Goal: Transaction & Acquisition: Purchase product/service

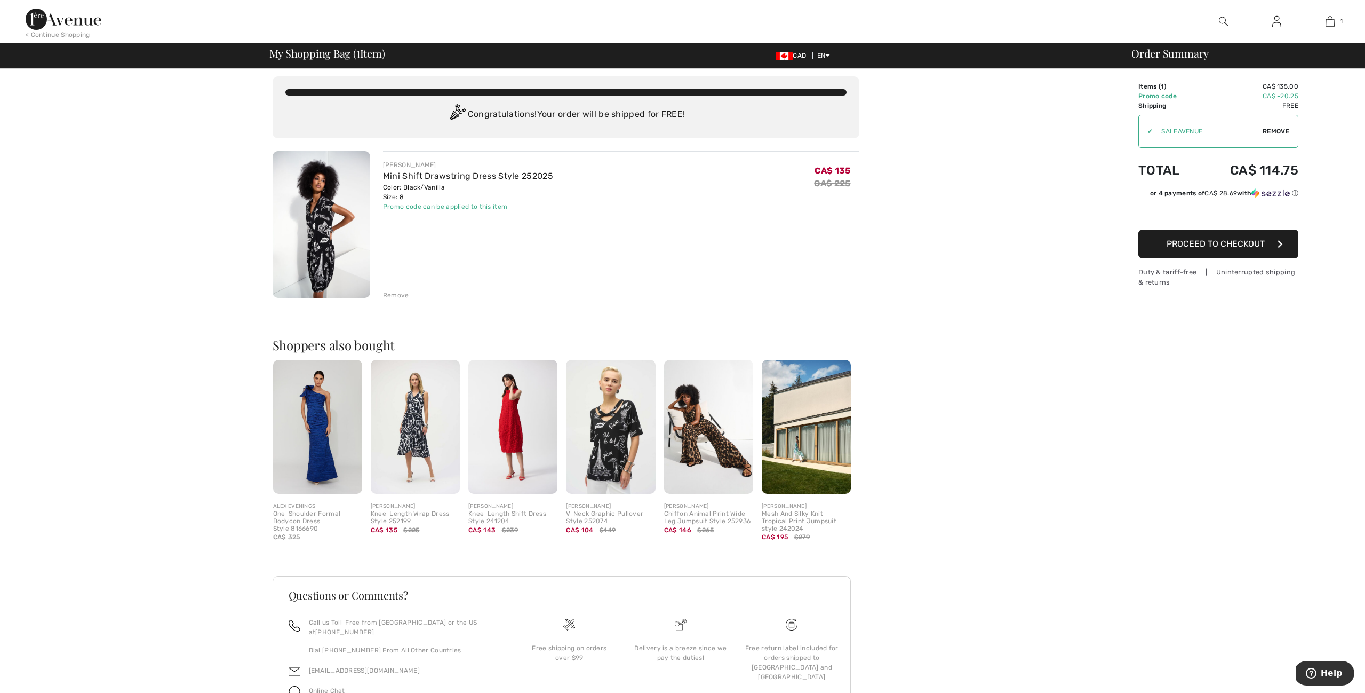
scroll to position [4, 1]
click at [1176, 243] on span "Proceed to Checkout" at bounding box center [1216, 244] width 98 height 10
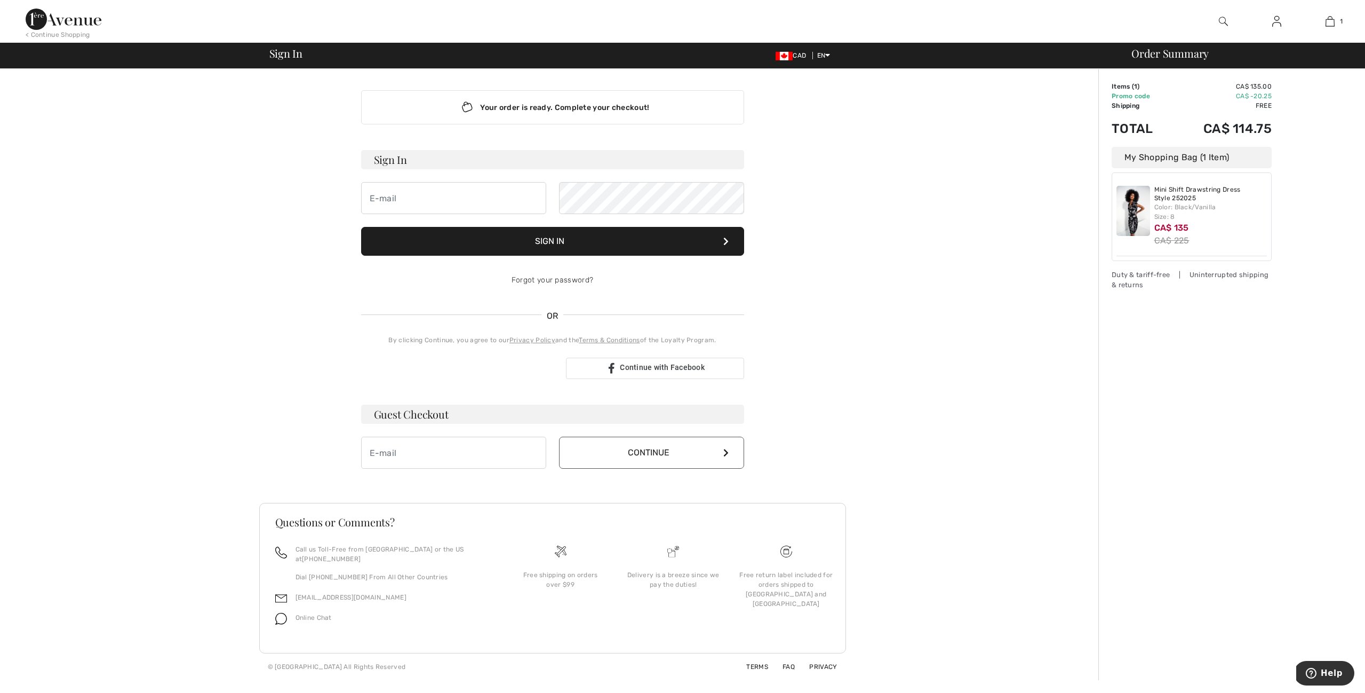
click at [431, 206] on input "email" at bounding box center [453, 198] width 185 height 32
drag, startPoint x: 424, startPoint y: 248, endPoint x: 429, endPoint y: 243, distance: 6.4
click at [424, 247] on button "Sign In" at bounding box center [552, 241] width 383 height 29
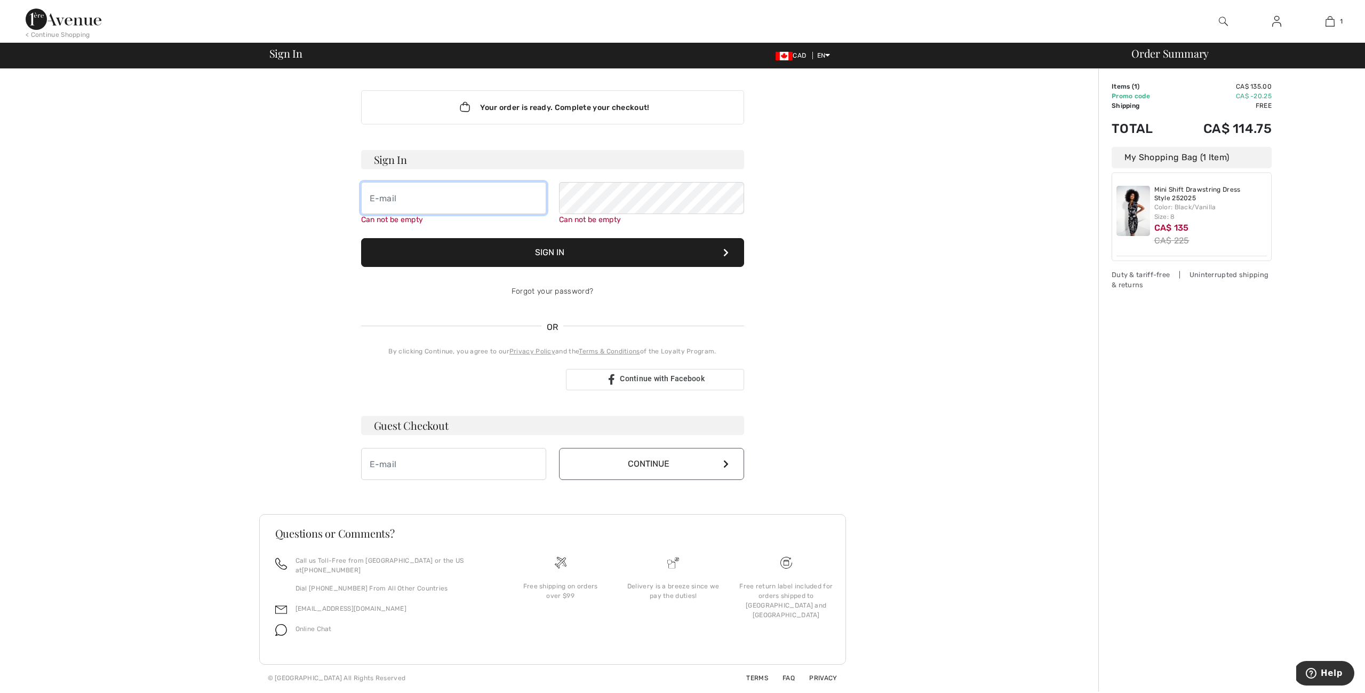
click at [378, 198] on input "email" at bounding box center [453, 198] width 185 height 32
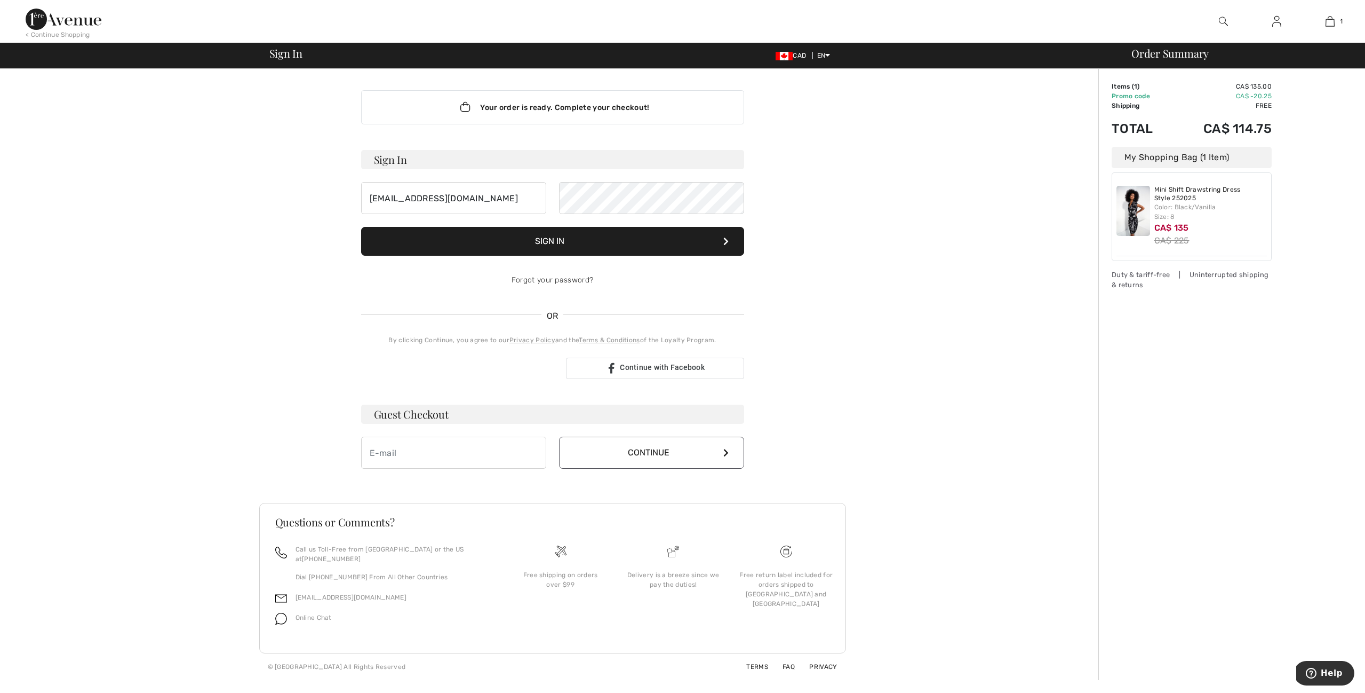
click at [534, 240] on button "Sign In" at bounding box center [552, 241] width 383 height 29
drag, startPoint x: 470, startPoint y: 205, endPoint x: 520, endPoint y: 200, distance: 50.4
click at [473, 204] on input "zoranca11@yahoo.ca" at bounding box center [453, 198] width 185 height 32
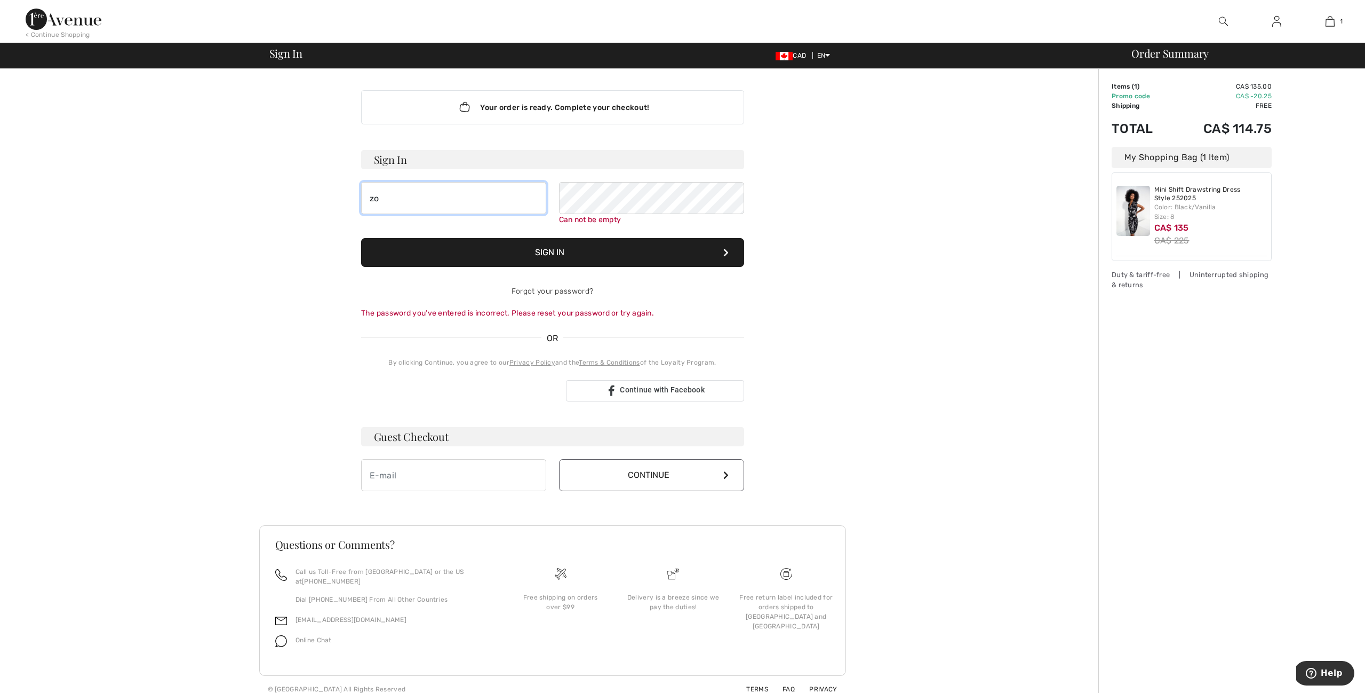
type input "z"
click at [398, 475] on input "email" at bounding box center [453, 474] width 185 height 32
click at [597, 474] on button "Continue" at bounding box center [651, 475] width 185 height 32
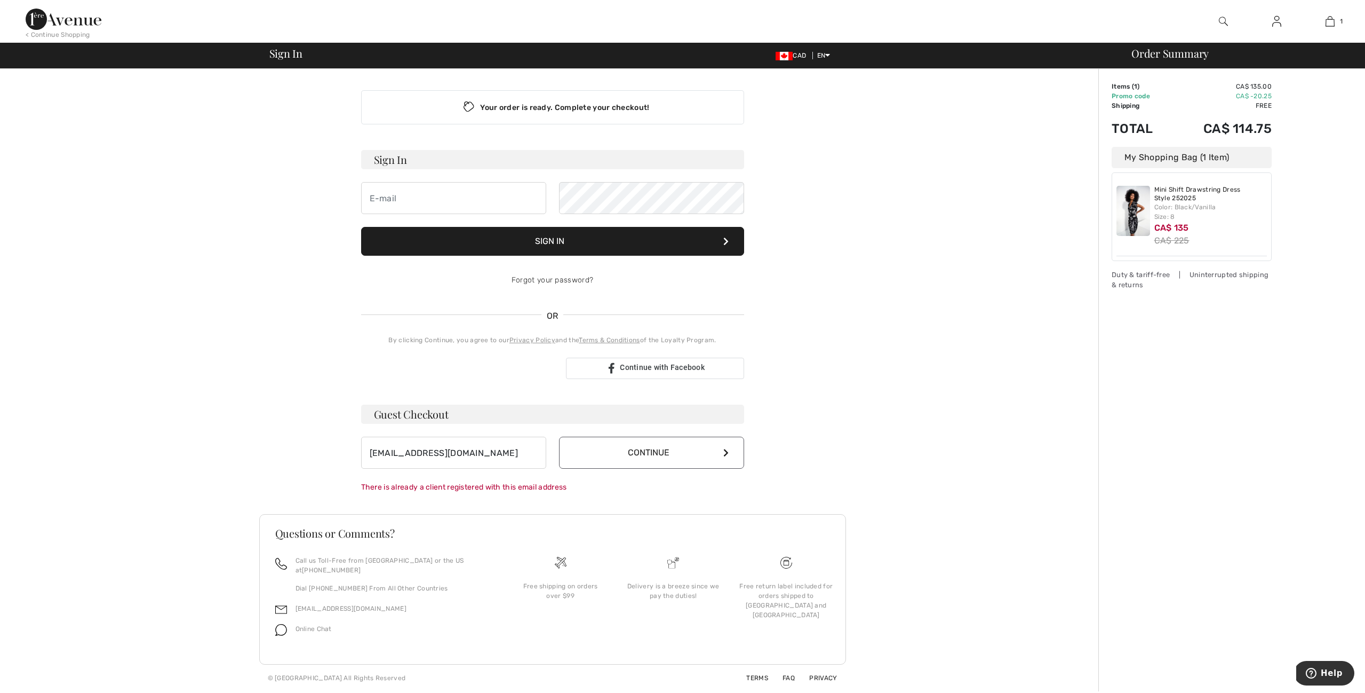
click at [659, 447] on button "Continue" at bounding box center [651, 452] width 185 height 32
drag, startPoint x: 465, startPoint y: 446, endPoint x: 614, endPoint y: 467, distance: 150.3
click at [472, 447] on input "zoranca11@yahoo.ca" at bounding box center [453, 452] width 185 height 32
type input "z"
click at [379, 198] on input "email" at bounding box center [453, 198] width 185 height 32
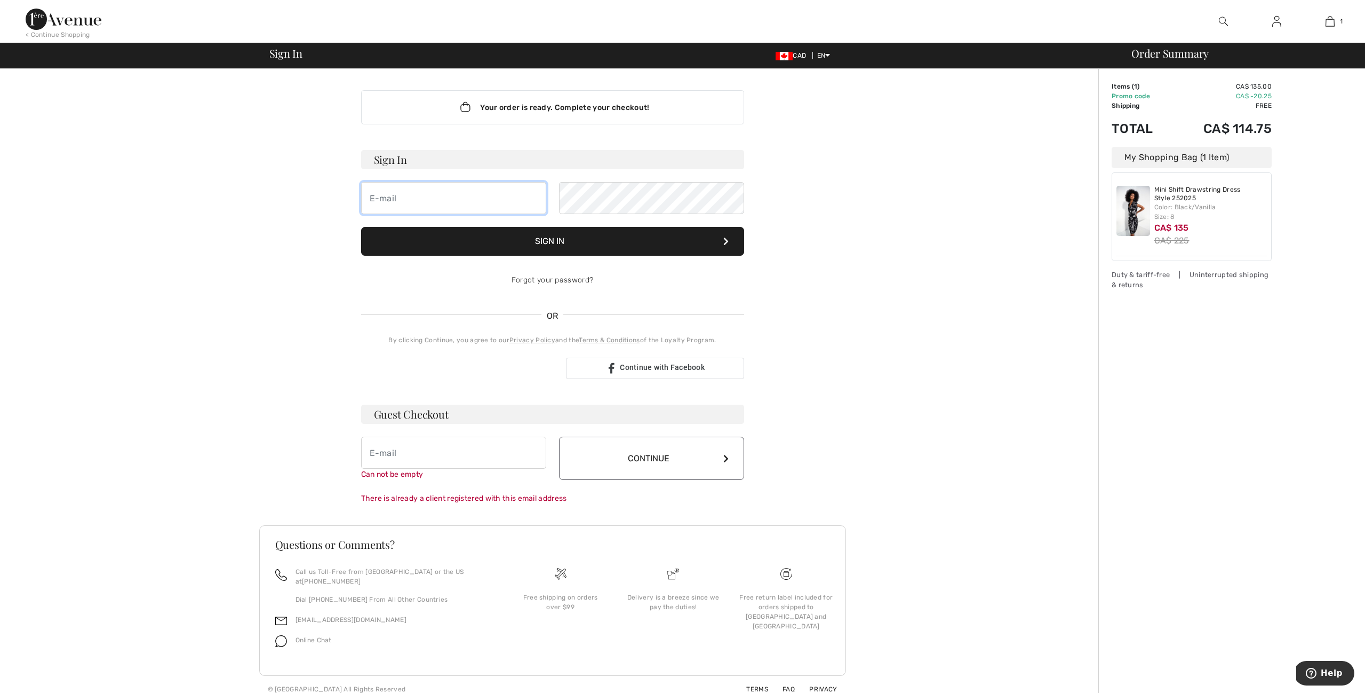
type input "zoranca11@yahoo.ca"
click at [552, 241] on button "Sign In" at bounding box center [552, 241] width 383 height 29
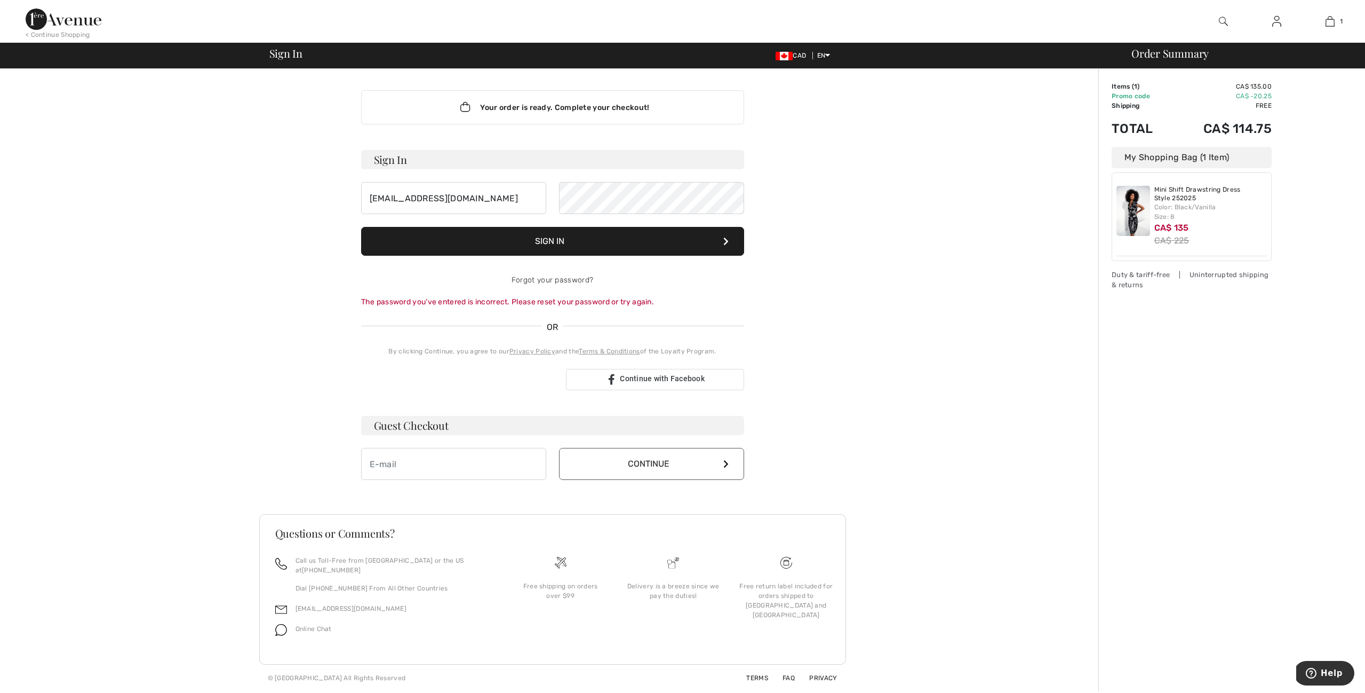
drag, startPoint x: 568, startPoint y: 240, endPoint x: 610, endPoint y: 240, distance: 42.7
click at [568, 240] on button "Sign In" at bounding box center [552, 241] width 383 height 29
click at [744, 209] on div "Your order is ready. Complete your checkout! Sign In zoranca11@yahoo.ca Sign In…" at bounding box center [553, 285] width 400 height 432
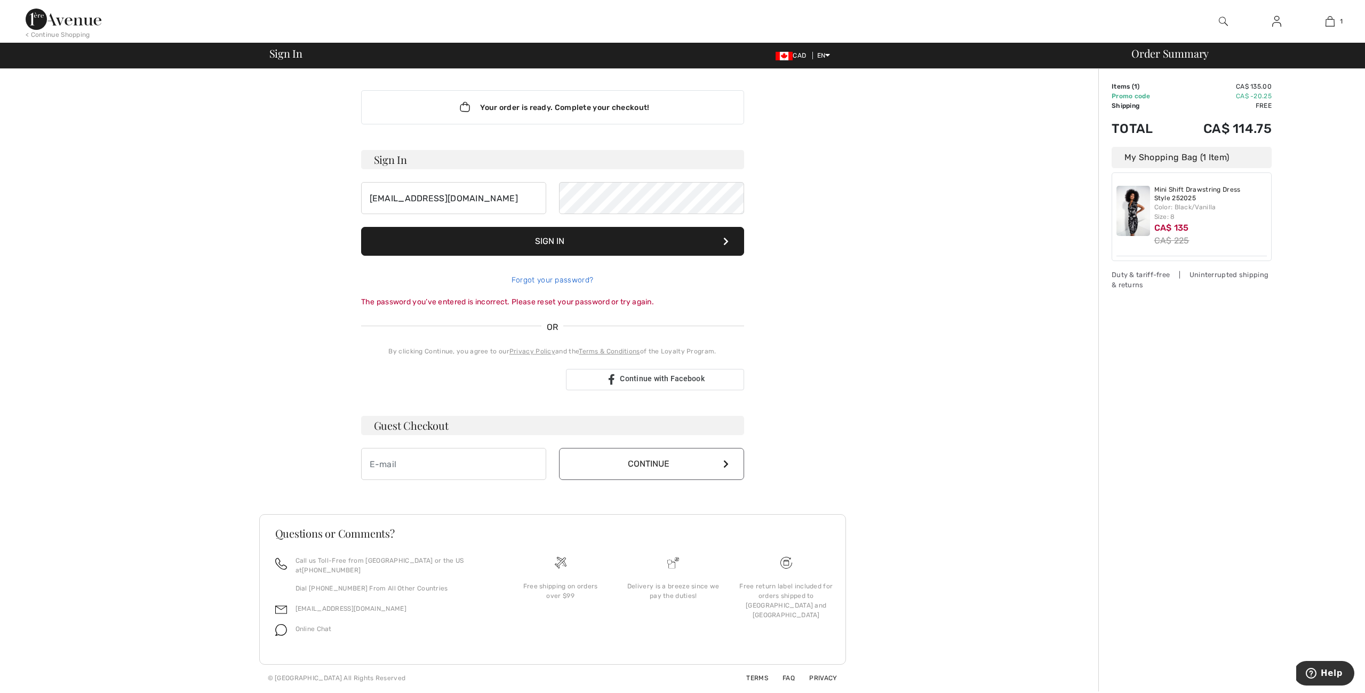
click at [550, 280] on div "Forgot your password?" at bounding box center [552, 280] width 383 height 32
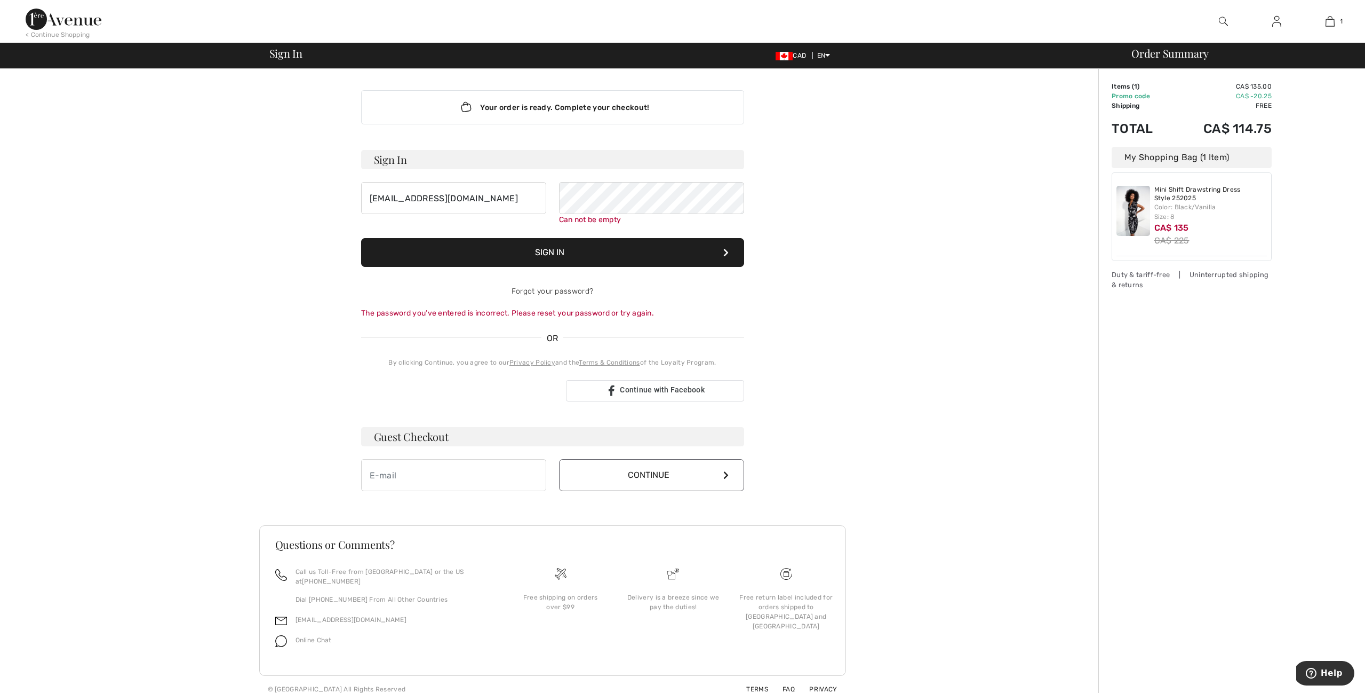
scroll to position [0, 0]
click at [546, 291] on link "Forgot your password?" at bounding box center [553, 291] width 82 height 9
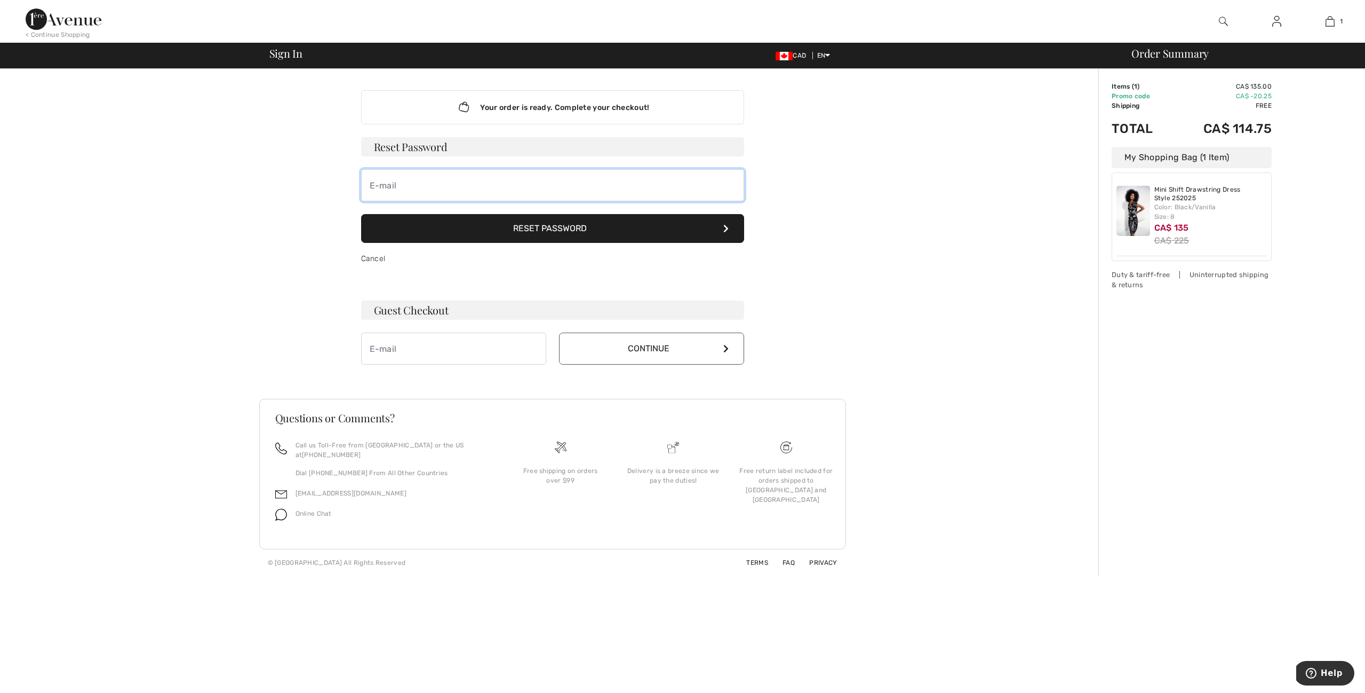
click at [383, 182] on input "email" at bounding box center [552, 185] width 383 height 32
type input "zoranca!1@yahoo.ca"
click at [530, 226] on button "Reset Password" at bounding box center [552, 228] width 383 height 29
click at [725, 227] on icon at bounding box center [726, 228] width 5 height 9
drag, startPoint x: 363, startPoint y: 181, endPoint x: 609, endPoint y: 213, distance: 248.0
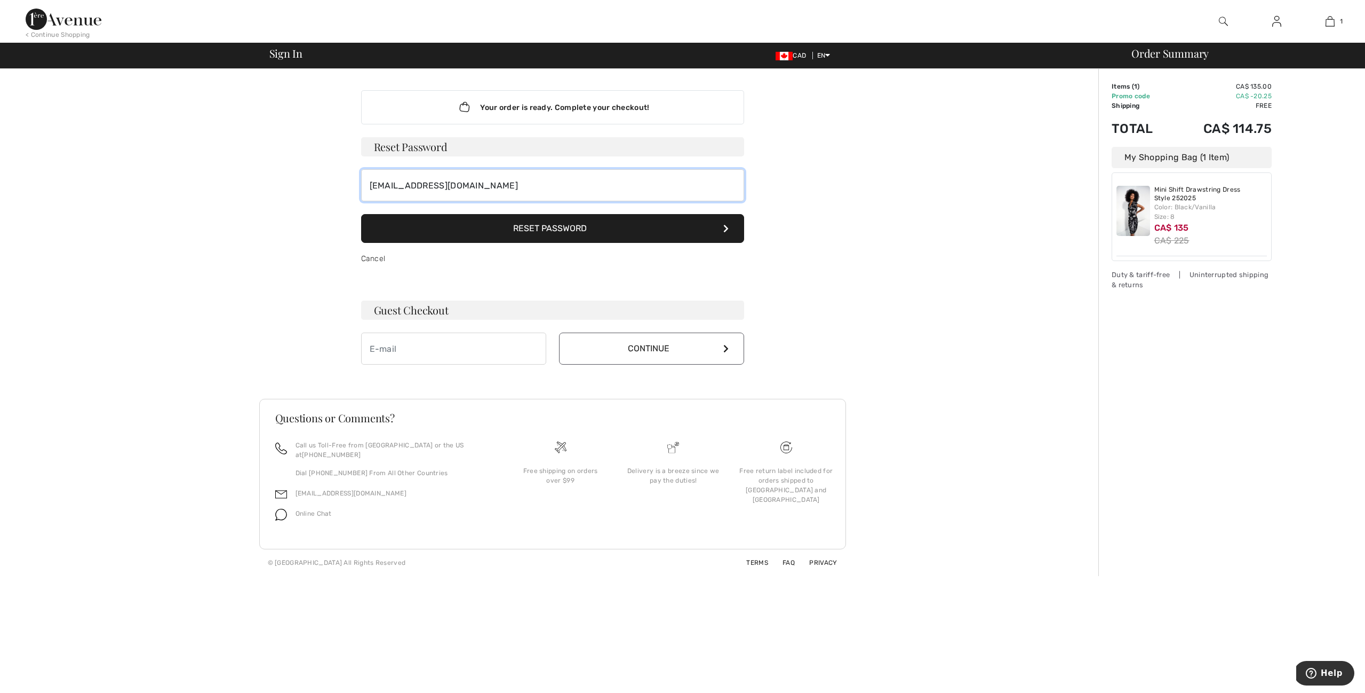
click at [609, 213] on form "Reset Password zoranca!1@yahoo.ca Reset Password Cancel" at bounding box center [552, 206] width 383 height 138
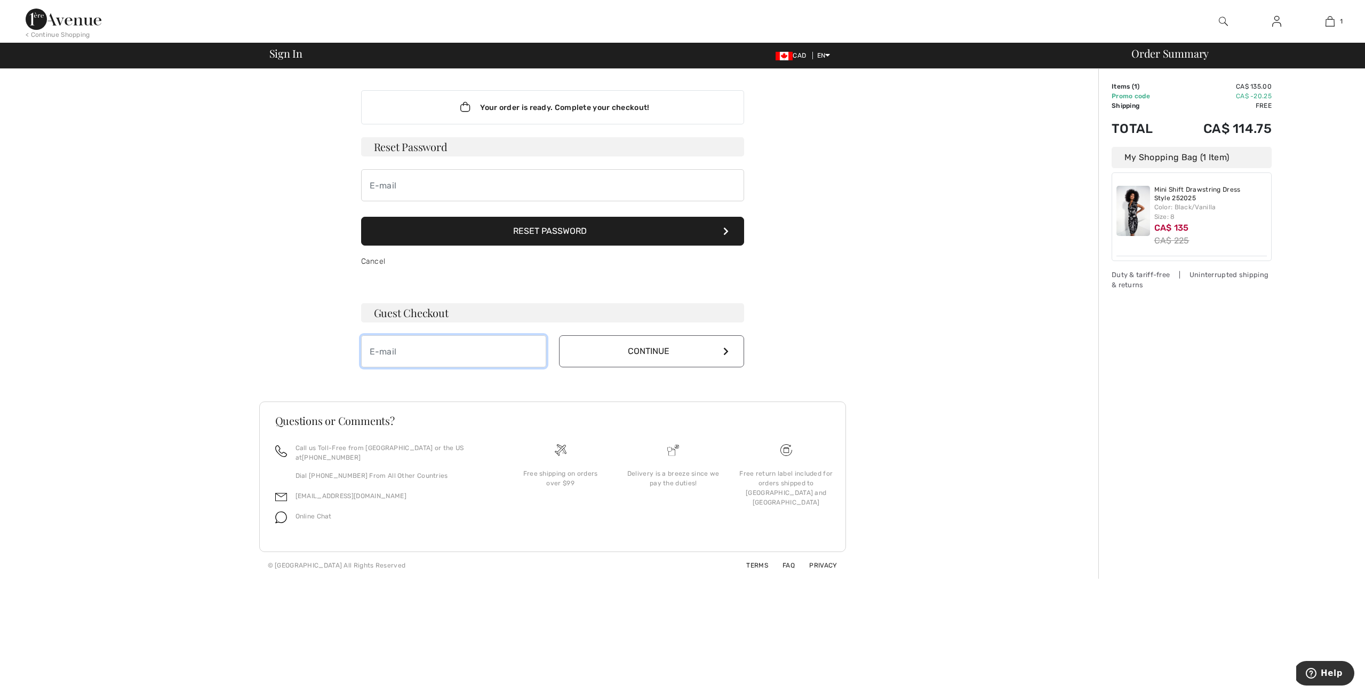
click at [372, 347] on input "email" at bounding box center [453, 351] width 185 height 32
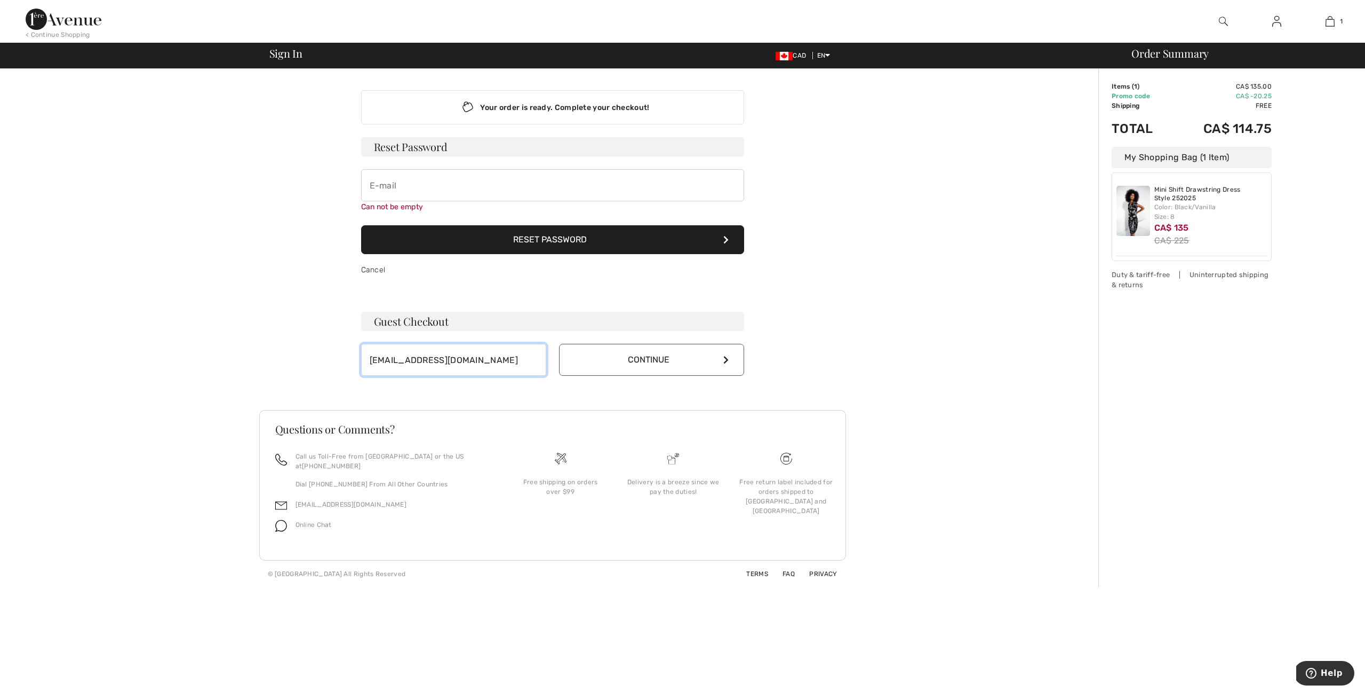
type input "zoranca!1@yahoo.ca"
click at [621, 360] on button "Continue" at bounding box center [651, 360] width 185 height 32
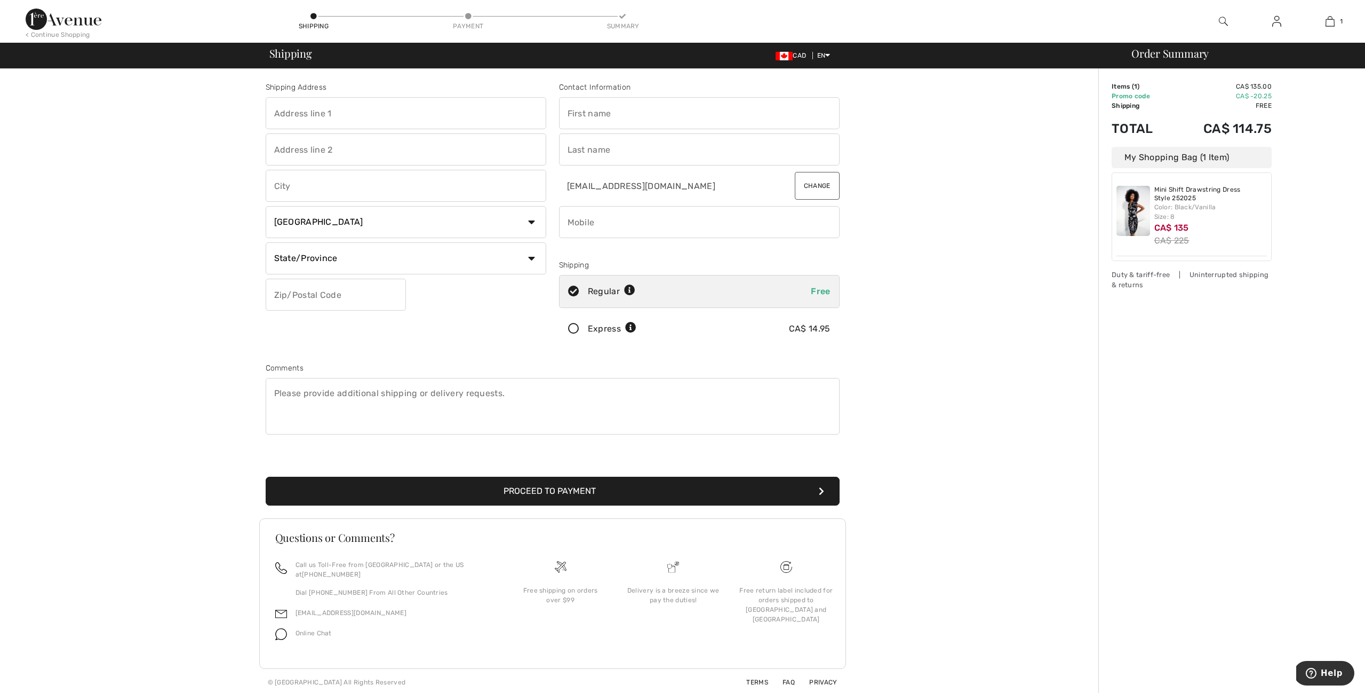
scroll to position [0, 1]
drag, startPoint x: 283, startPoint y: 113, endPoint x: 345, endPoint y: 123, distance: 63.2
type input "[STREET_ADDRESS]"
type input "Niagara Falls"
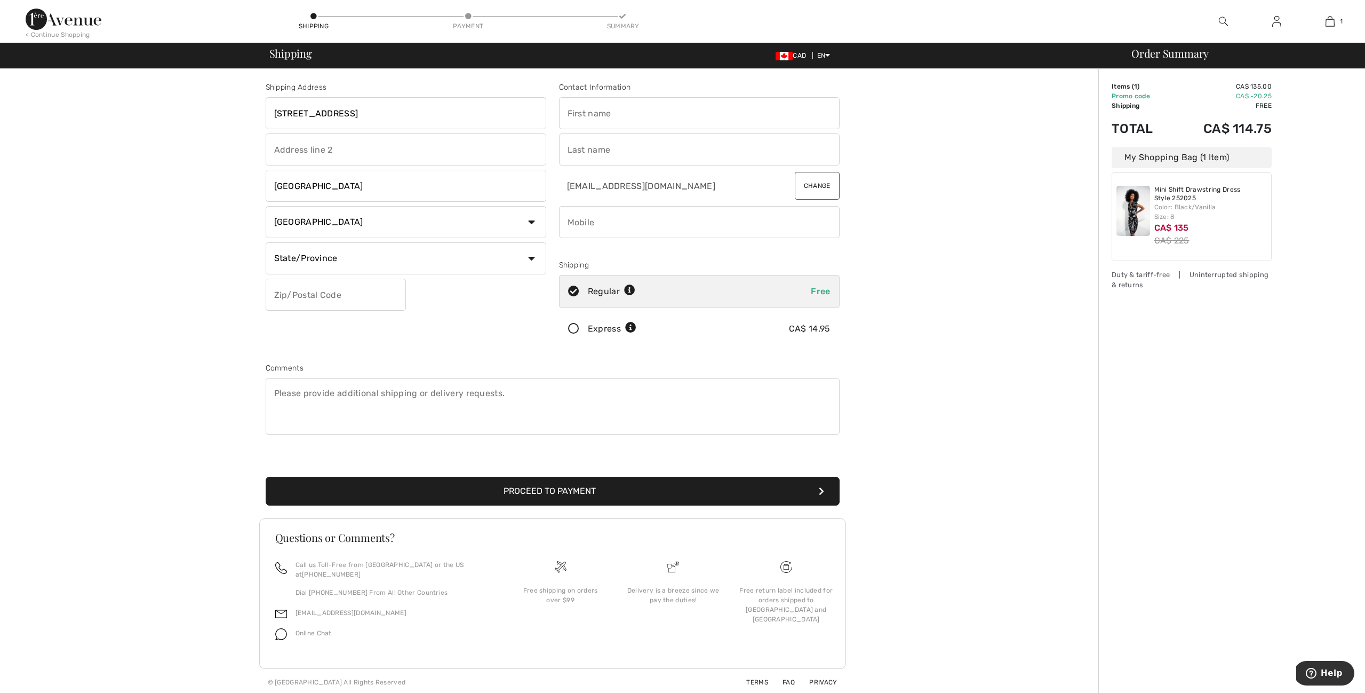
select select "ON"
drag, startPoint x: 292, startPoint y: 291, endPoint x: 377, endPoint y: 298, distance: 85.6
type input "L2H3C5"
type input "z"
drag, startPoint x: 602, startPoint y: 113, endPoint x: 744, endPoint y: 118, distance: 142.0
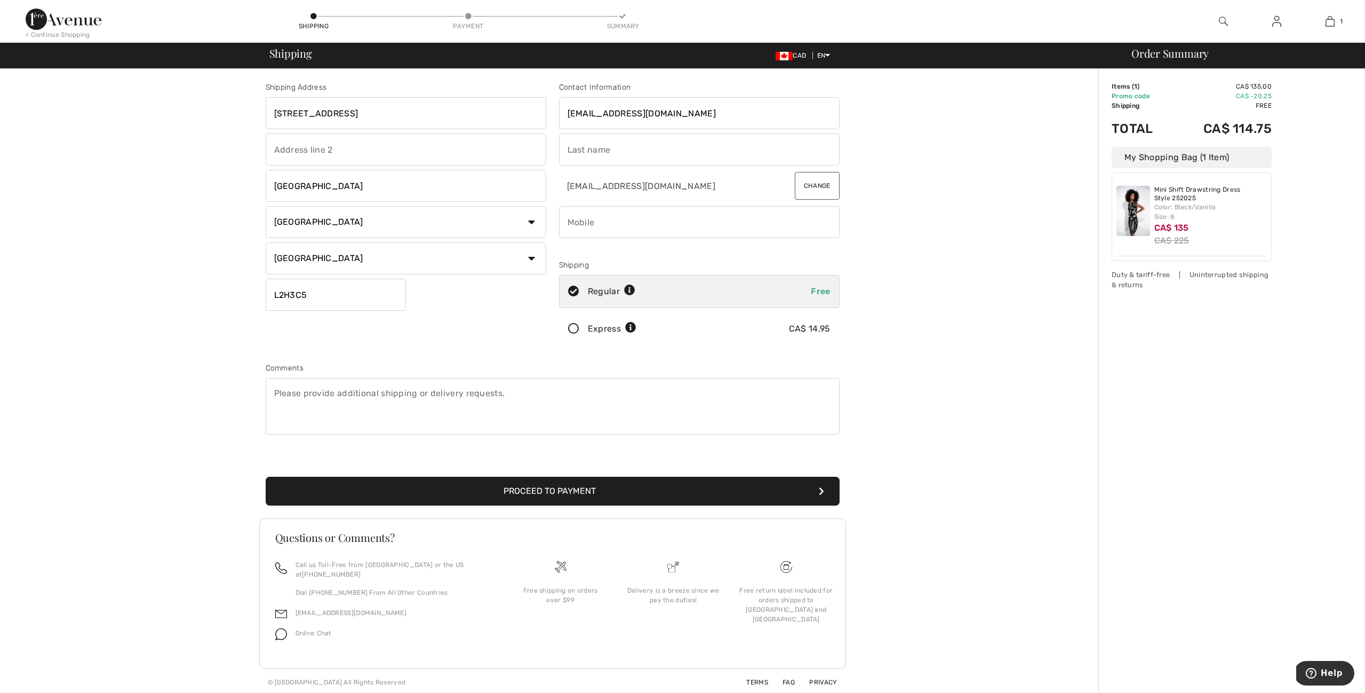
click at [744, 118] on input "Zoranca11@yahoo.va" at bounding box center [699, 113] width 281 height 32
type input "Zoranca"
drag, startPoint x: 580, startPoint y: 150, endPoint x: 605, endPoint y: 152, distance: 24.6
type input "Stefanovici"
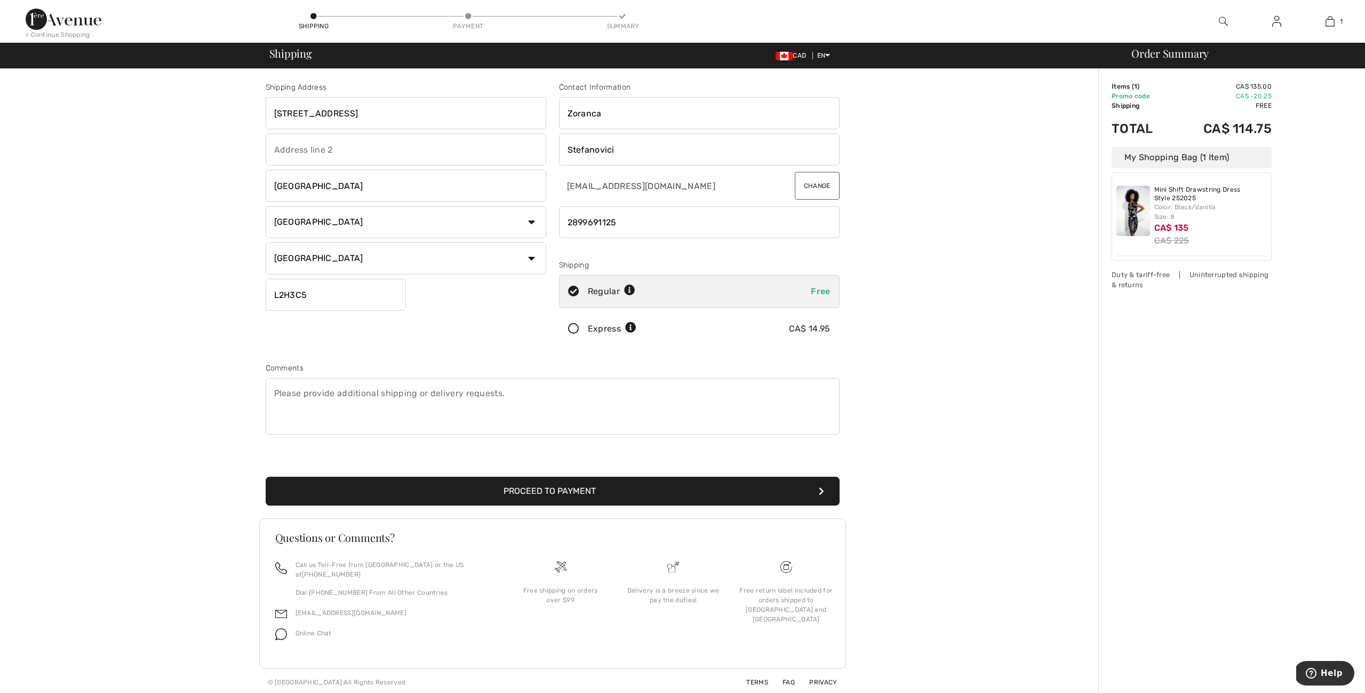
scroll to position [0, 0]
type input "2899691125"
click at [554, 487] on button "Proceed to Payment" at bounding box center [553, 490] width 574 height 29
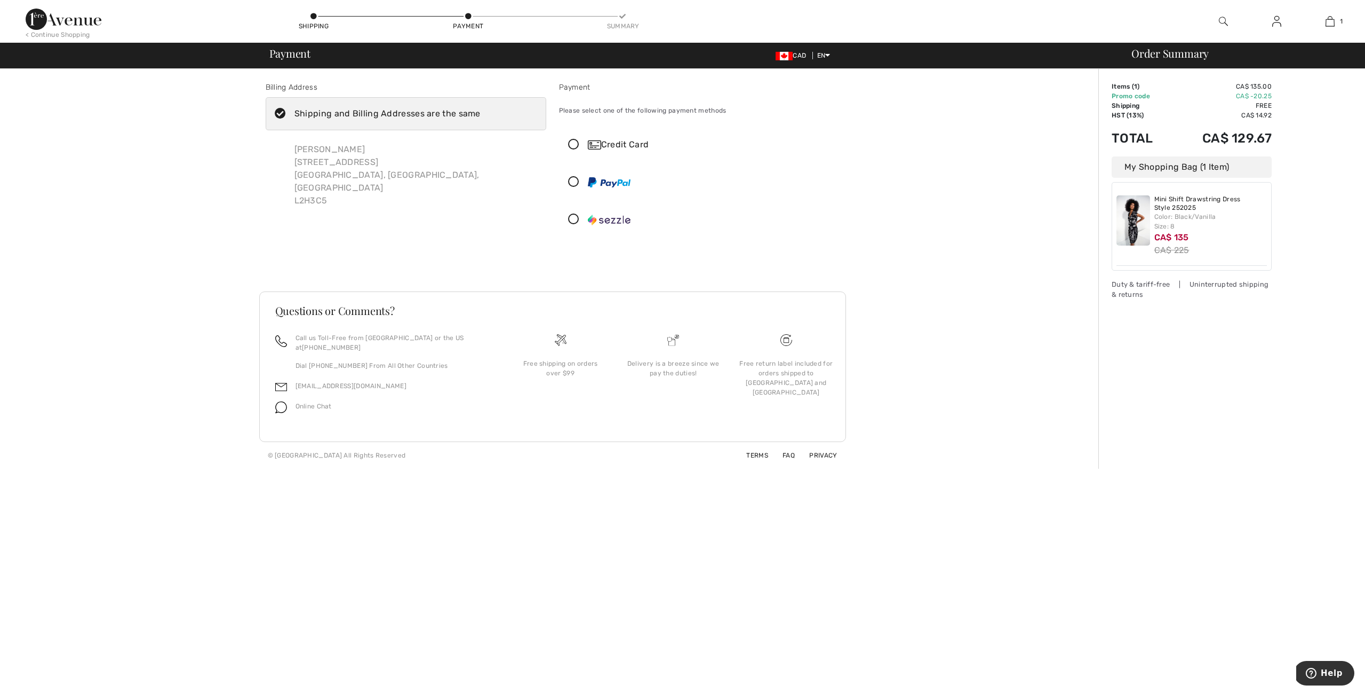
click at [575, 145] on icon at bounding box center [574, 144] width 28 height 11
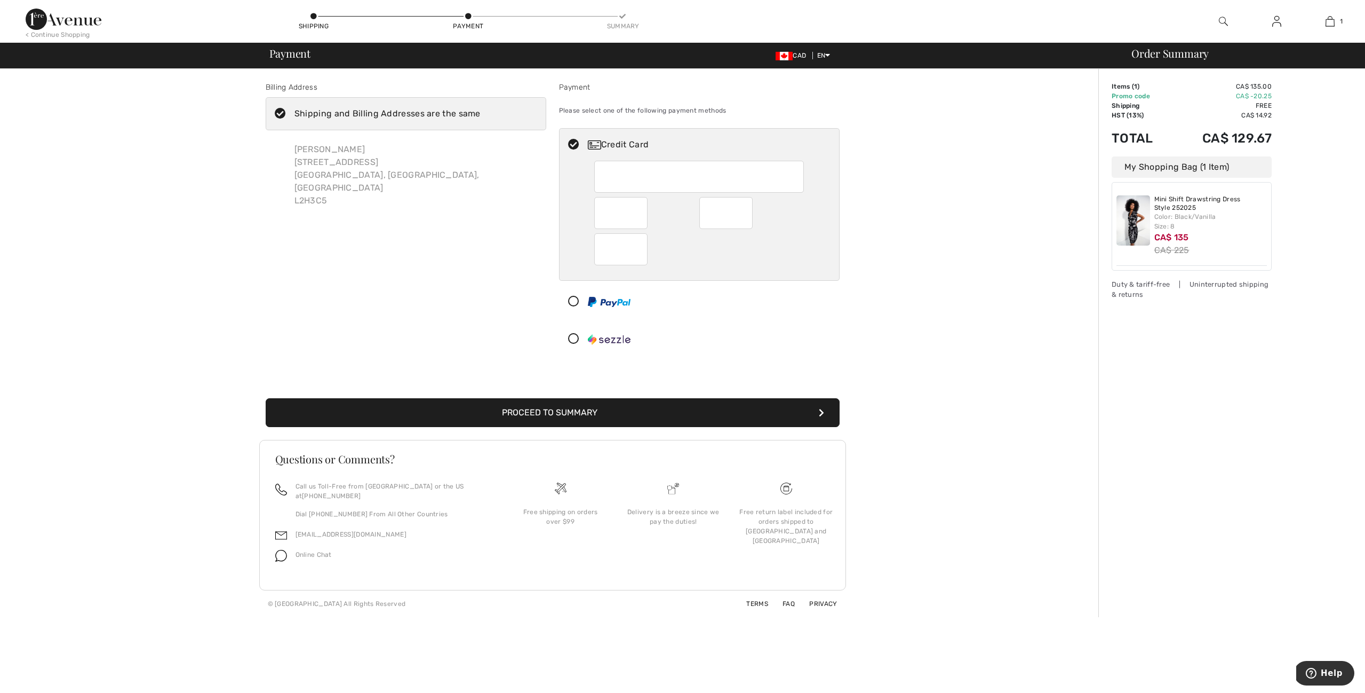
click at [514, 410] on button "Proceed to Summary" at bounding box center [553, 412] width 574 height 29
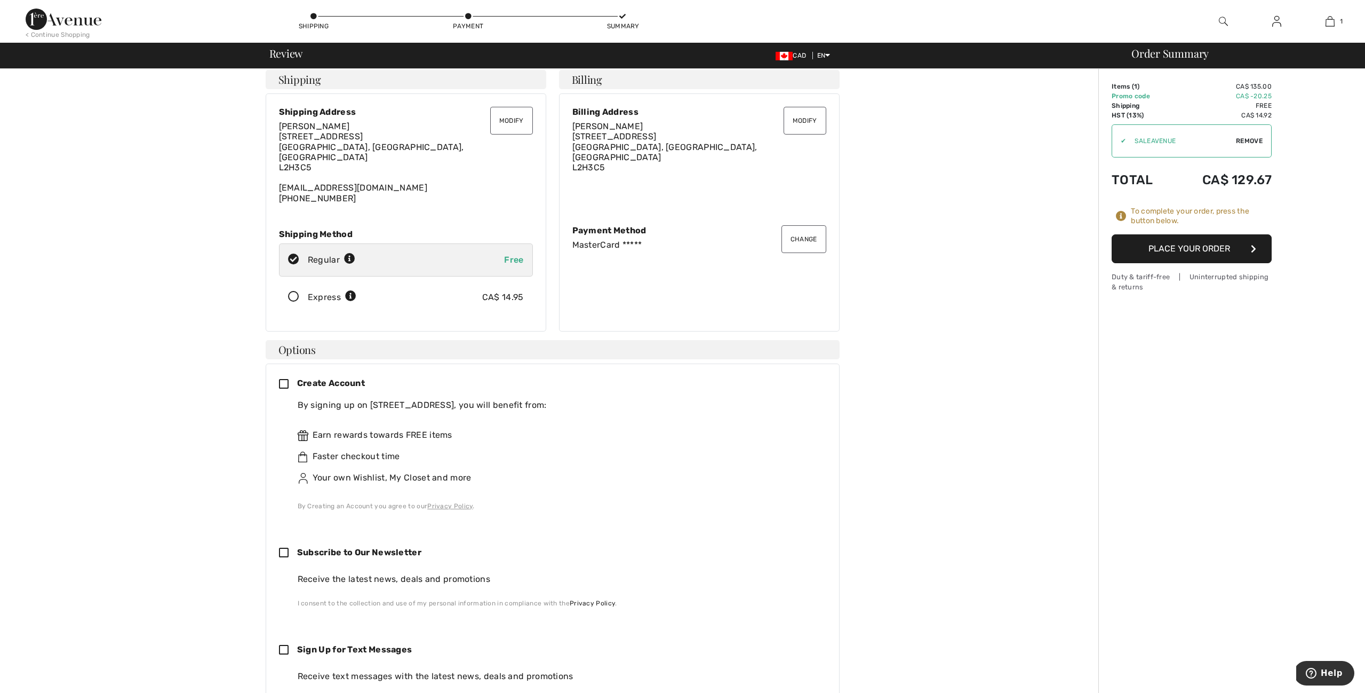
scroll to position [7, 0]
click at [1202, 248] on button "Place Your Order" at bounding box center [1192, 248] width 160 height 29
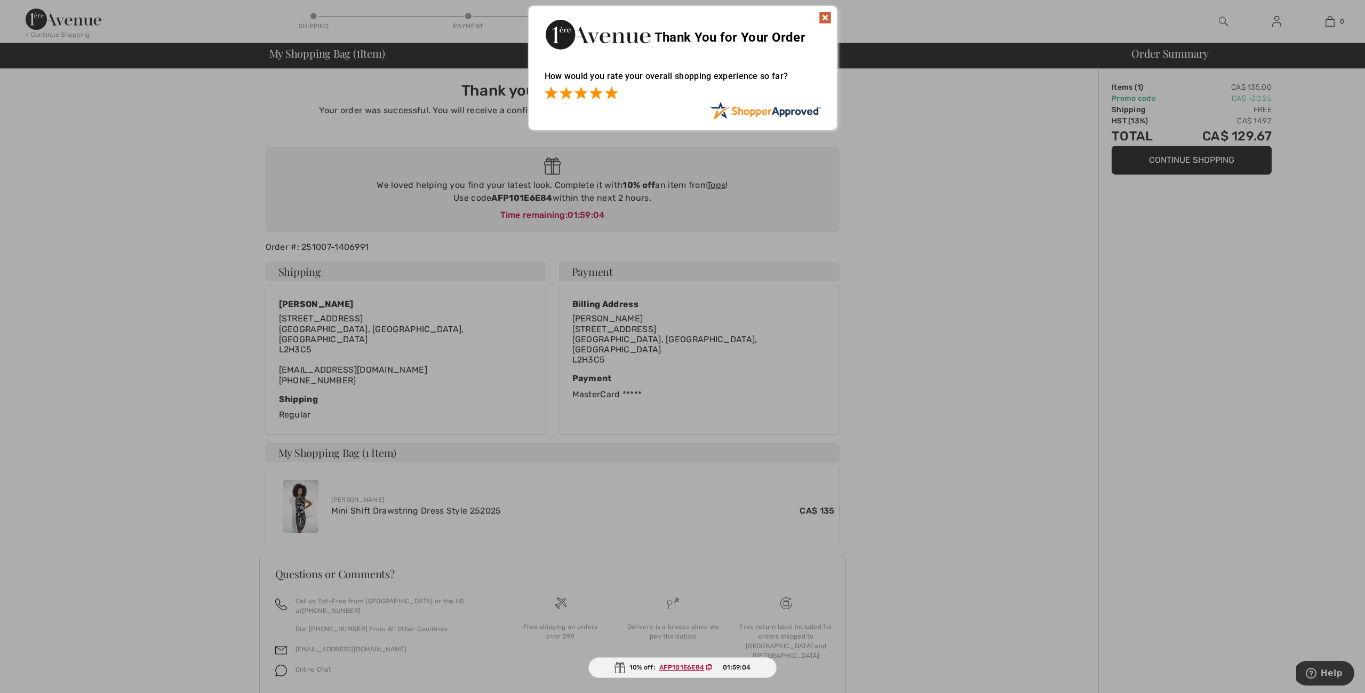
click at [613, 93] on span at bounding box center [611, 92] width 13 height 13
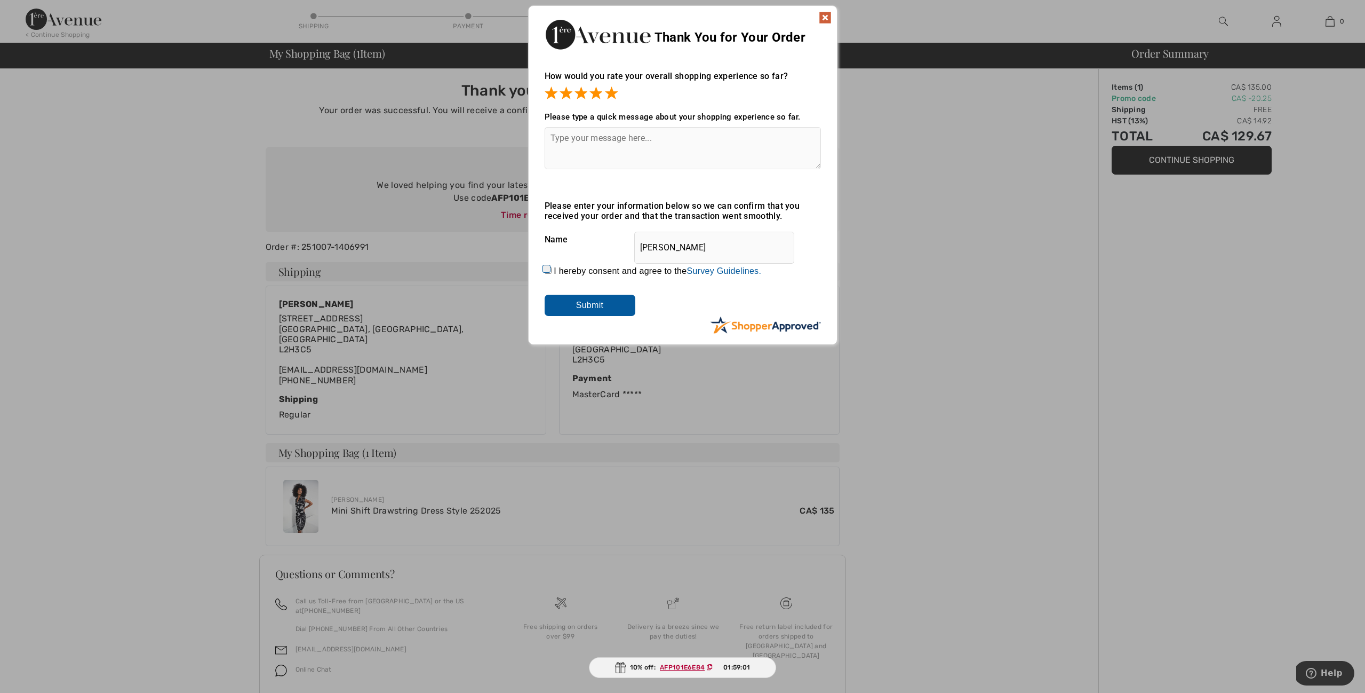
scroll to position [-1, 0]
click at [590, 304] on input "Submit" at bounding box center [590, 305] width 91 height 21
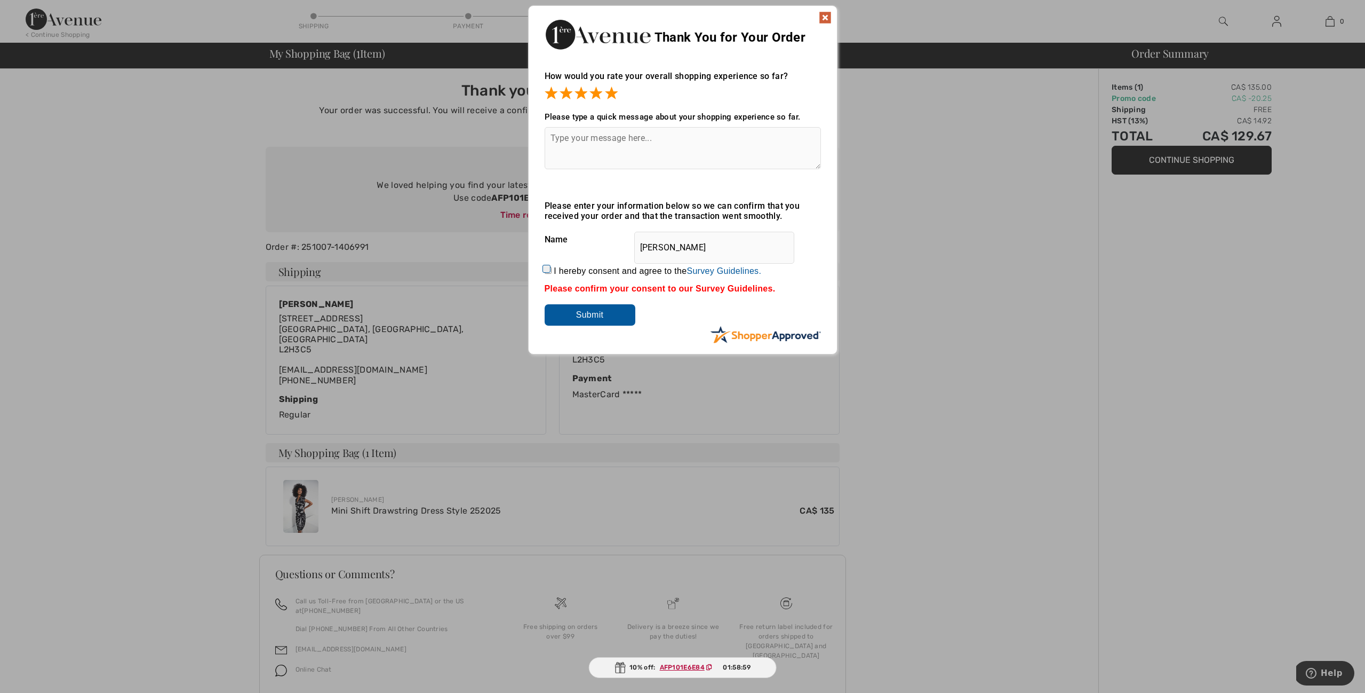
scroll to position [0, 0]
click at [565, 314] on input "Submit" at bounding box center [590, 314] width 91 height 21
click at [826, 16] on img at bounding box center [825, 17] width 13 height 13
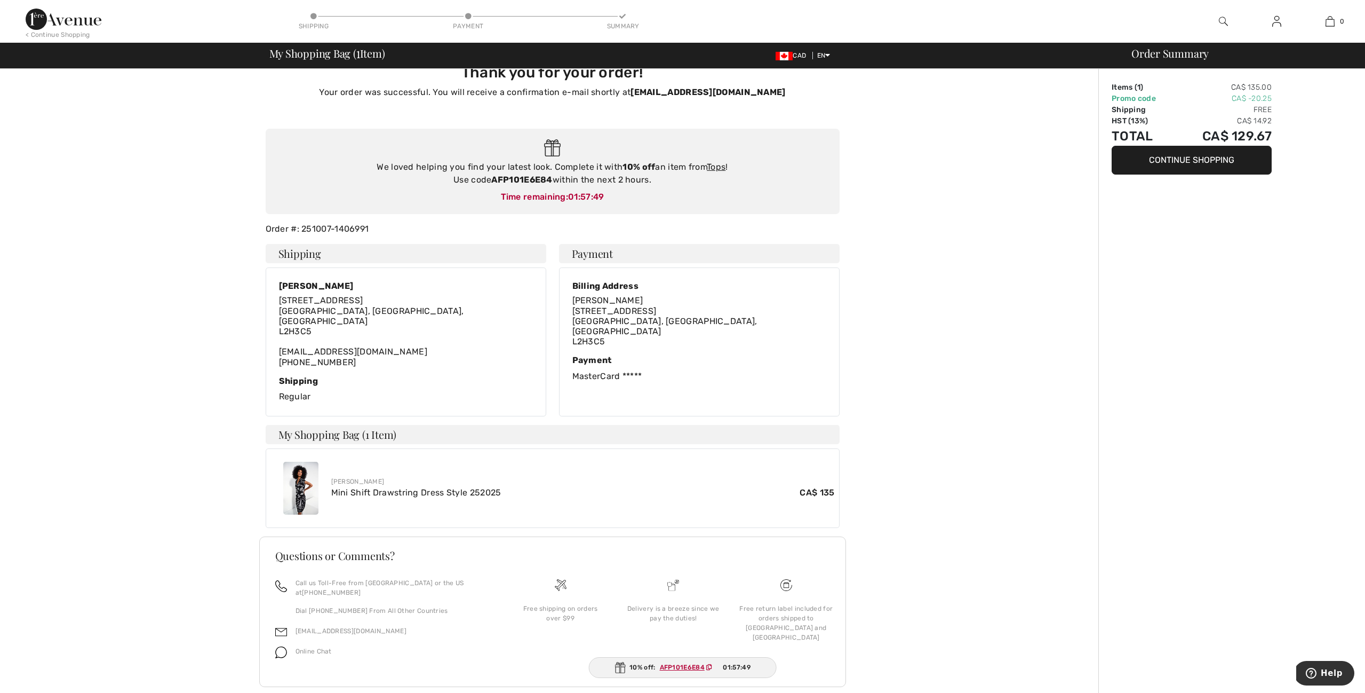
scroll to position [18, 0]
click at [687, 668] on ins "AFP101E6E84" at bounding box center [681, 666] width 45 height 7
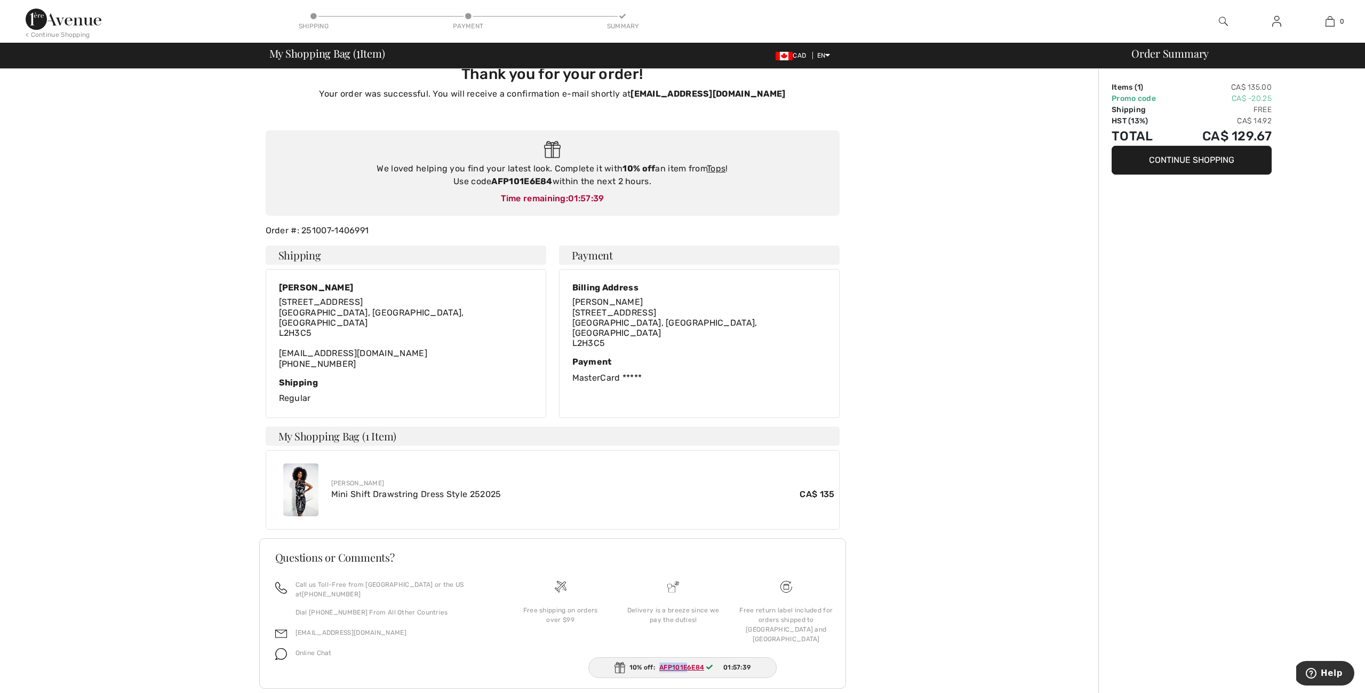
drag, startPoint x: 687, startPoint y: 668, endPoint x: 657, endPoint y: 667, distance: 29.9
click at [656, 666] on span "AFP101E6E84" at bounding box center [688, 667] width 66 height 10
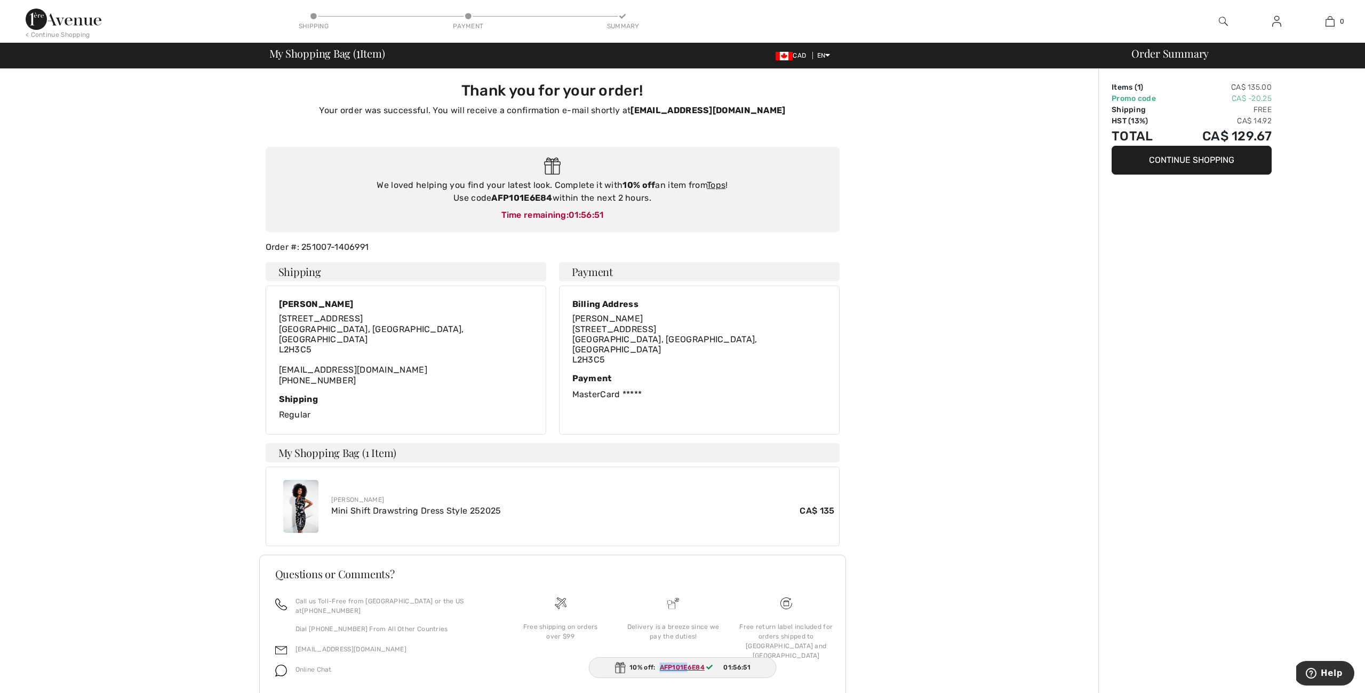
scroll to position [0, 0]
